Goal: Task Accomplishment & Management: Manage account settings

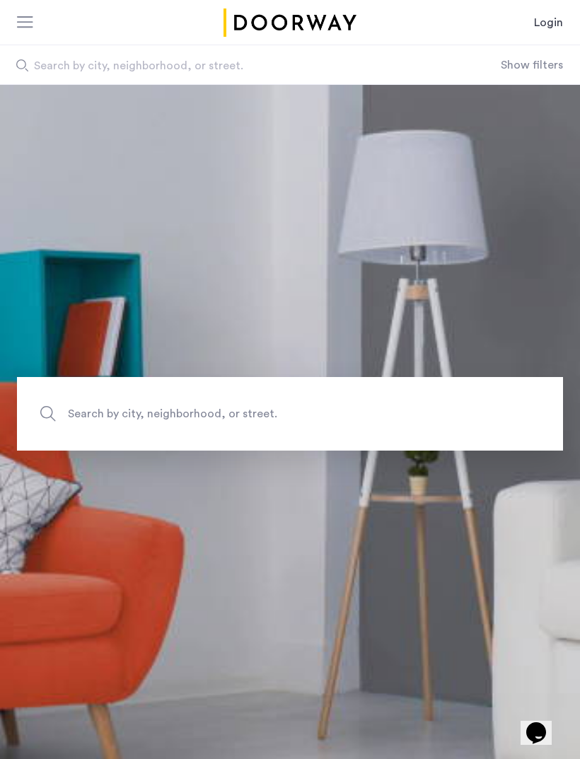
click at [557, 23] on link "Login" at bounding box center [548, 22] width 29 height 17
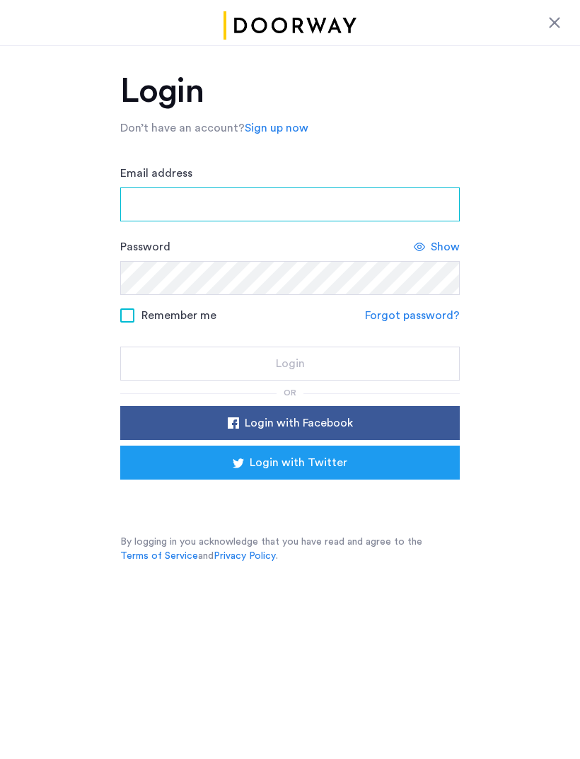
click at [337, 202] on input "Email address" at bounding box center [290, 204] width 340 height 34
type input "****"
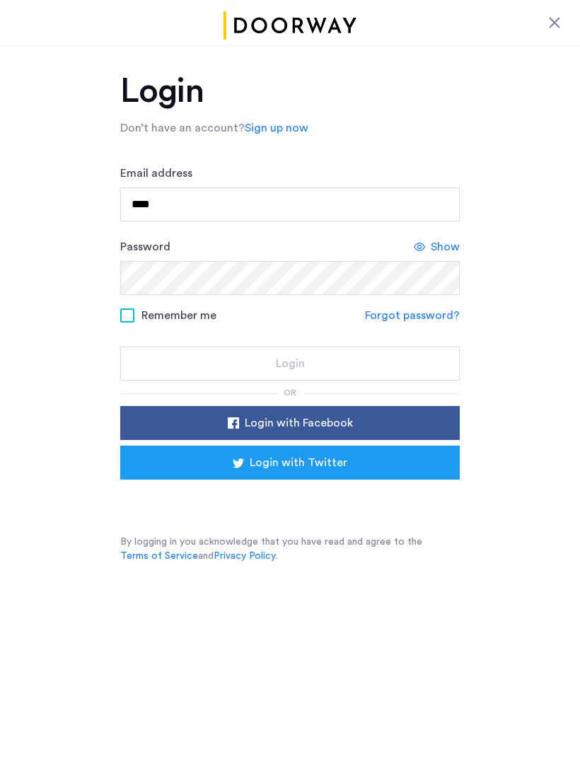
click at [352, 499] on div "Login with Facebook Login with Twitter" at bounding box center [290, 460] width 340 height 108
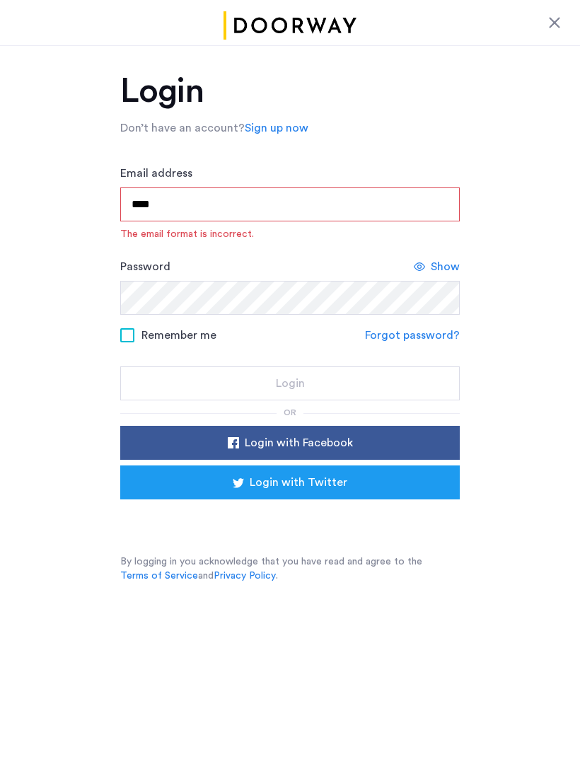
click at [340, 517] on div "Sign in with Google. Opens in new tab" at bounding box center [290, 519] width 283 height 31
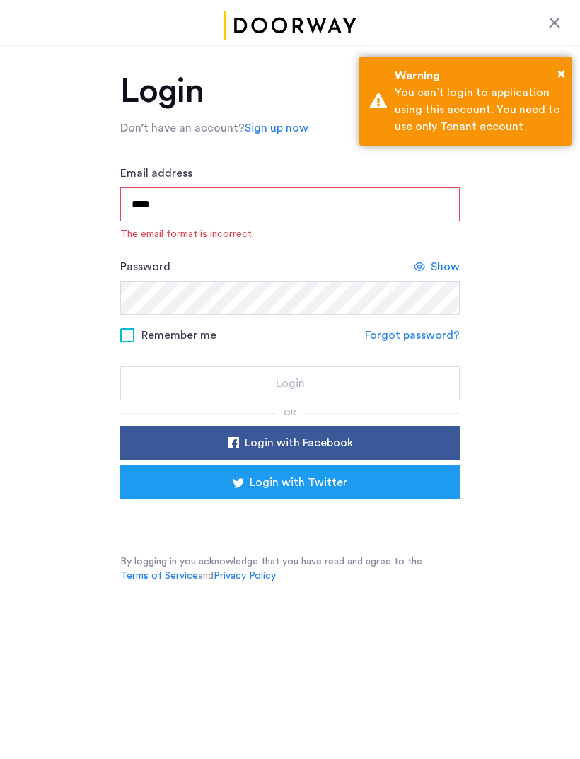
click at [550, 27] on link at bounding box center [554, 22] width 17 height 17
